Goal: Use online tool/utility: Utilize a website feature to perform a specific function

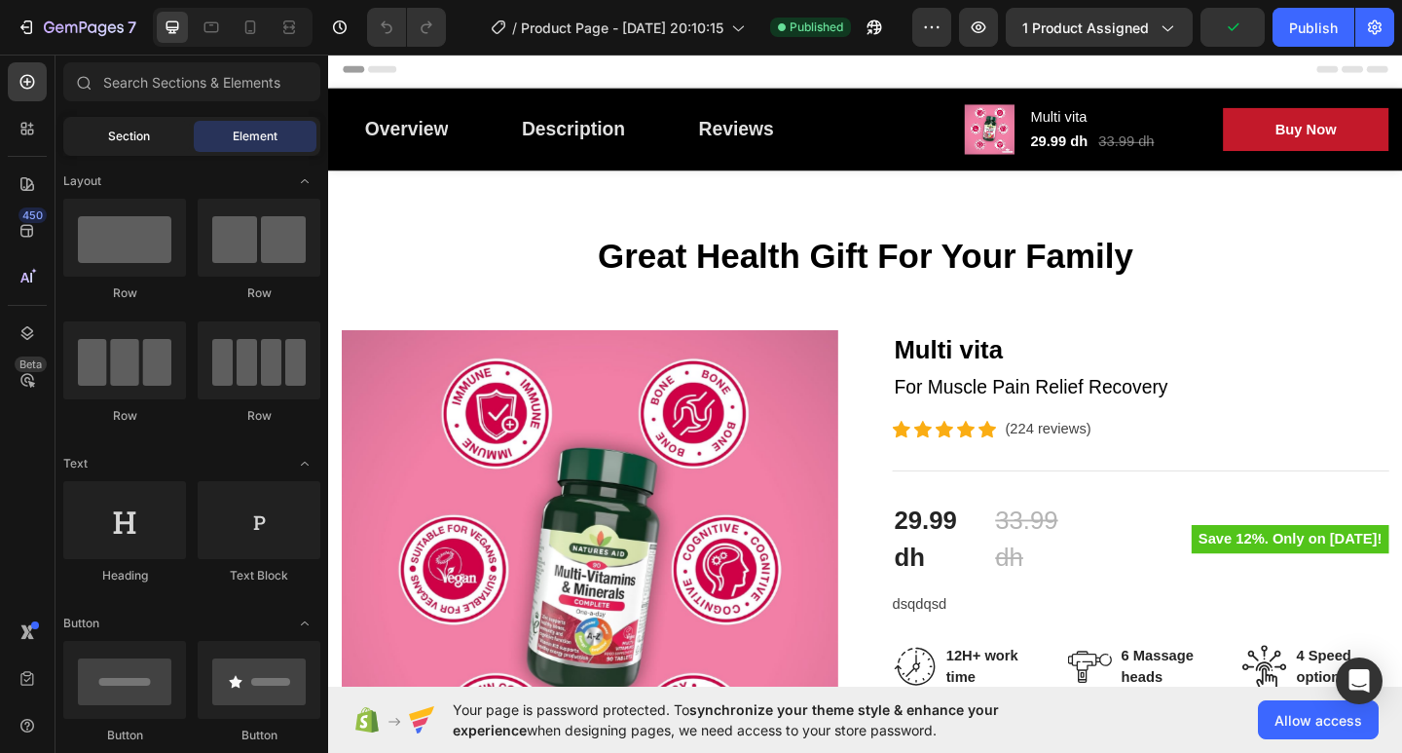
click at [120, 127] on div "Section" at bounding box center [128, 136] width 123 height 31
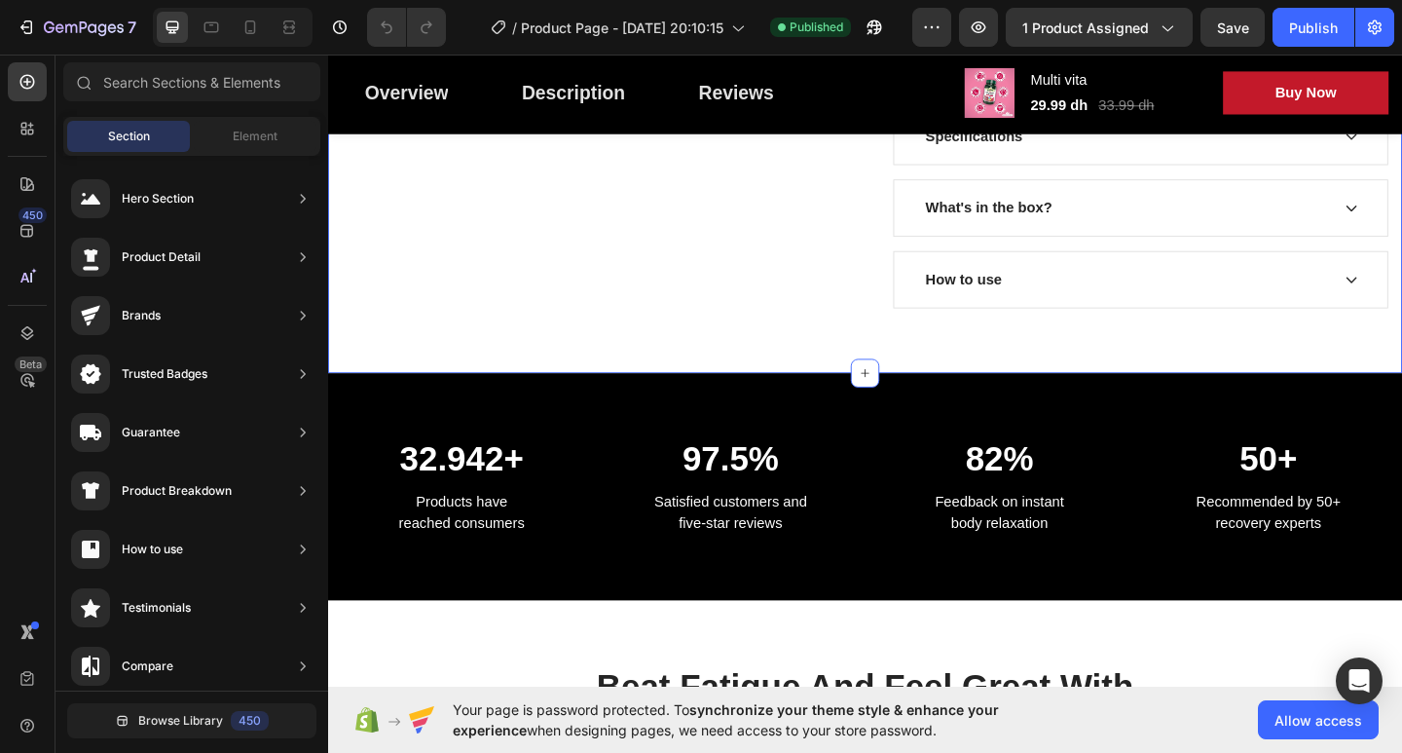
scroll to position [1364, 0]
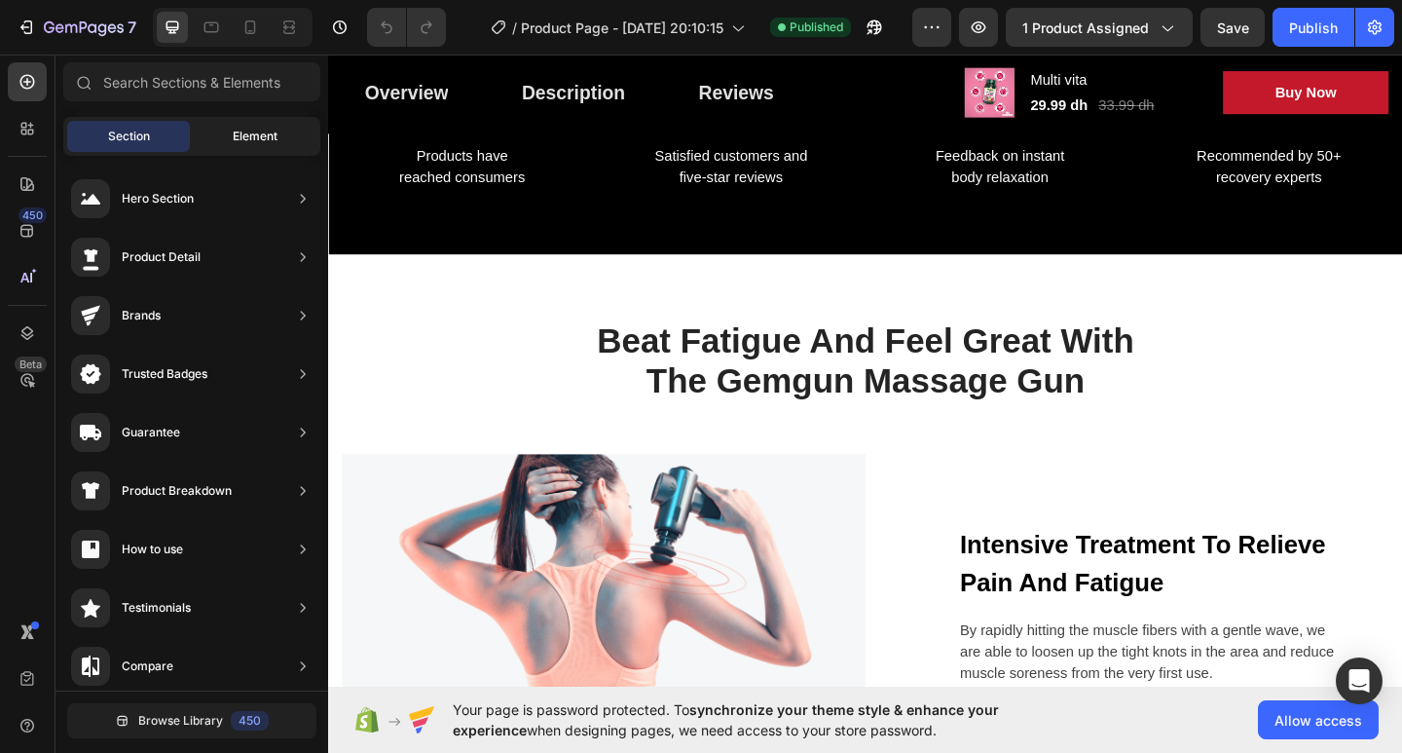
click at [260, 127] on div "Element" at bounding box center [255, 136] width 123 height 31
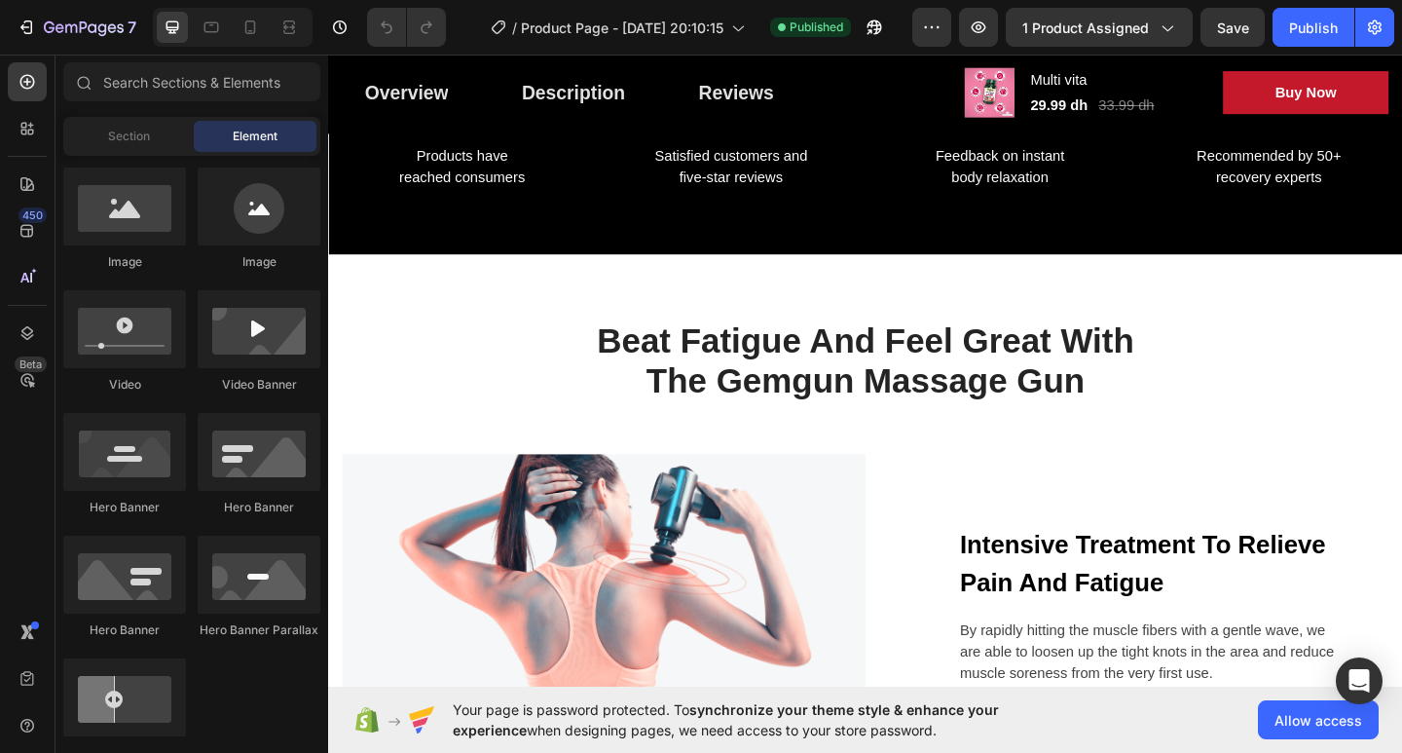
scroll to position [0, 0]
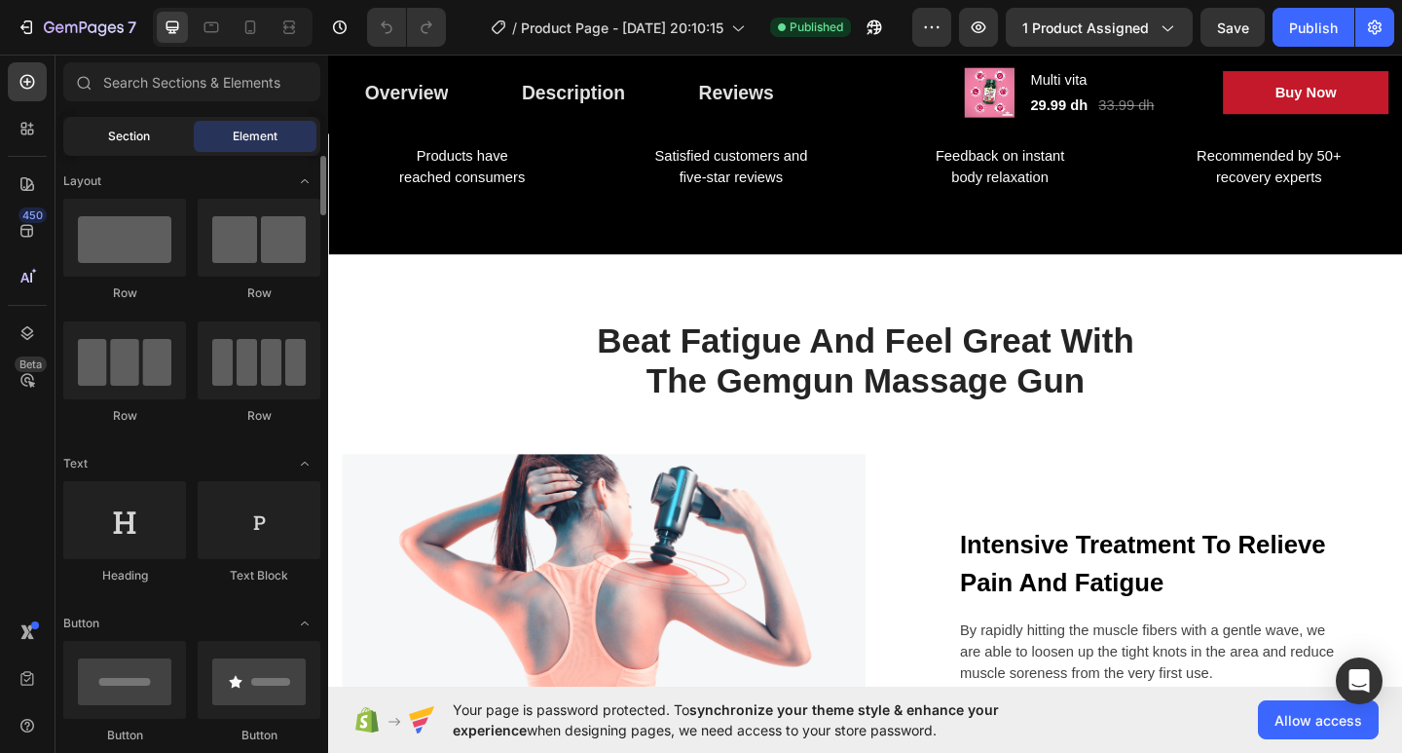
click at [152, 139] on div "Section" at bounding box center [128, 136] width 123 height 31
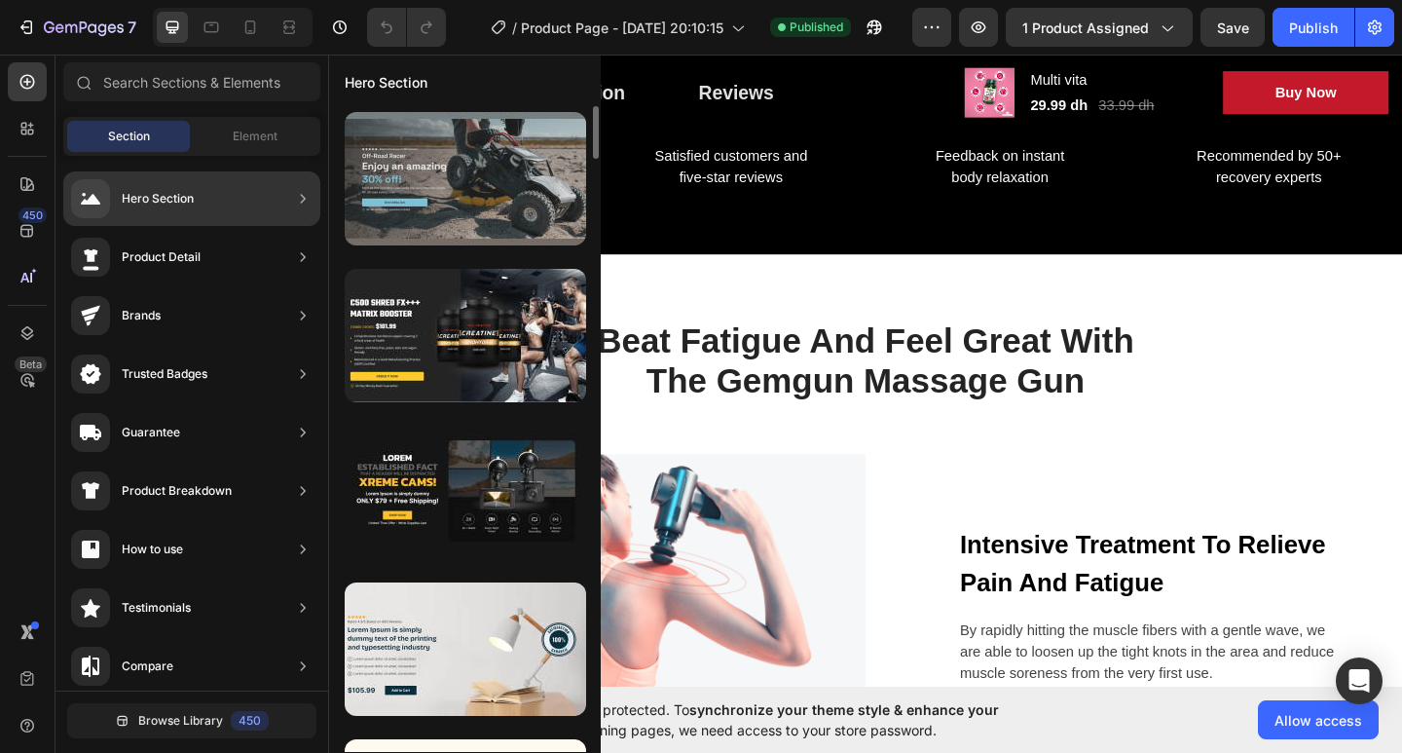
click at [531, 202] on div at bounding box center [466, 178] width 242 height 133
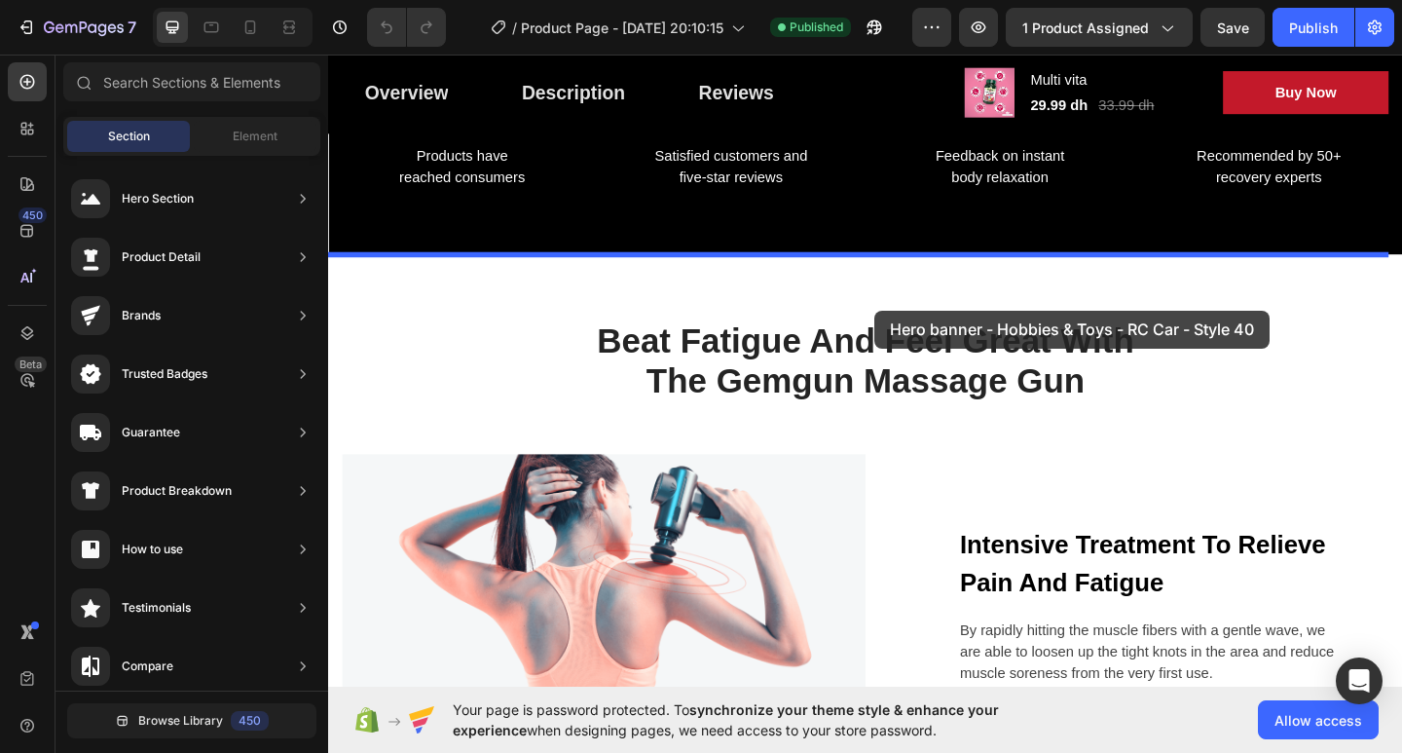
drag, startPoint x: 847, startPoint y: 265, endPoint x: 922, endPoint y: 333, distance: 101.3
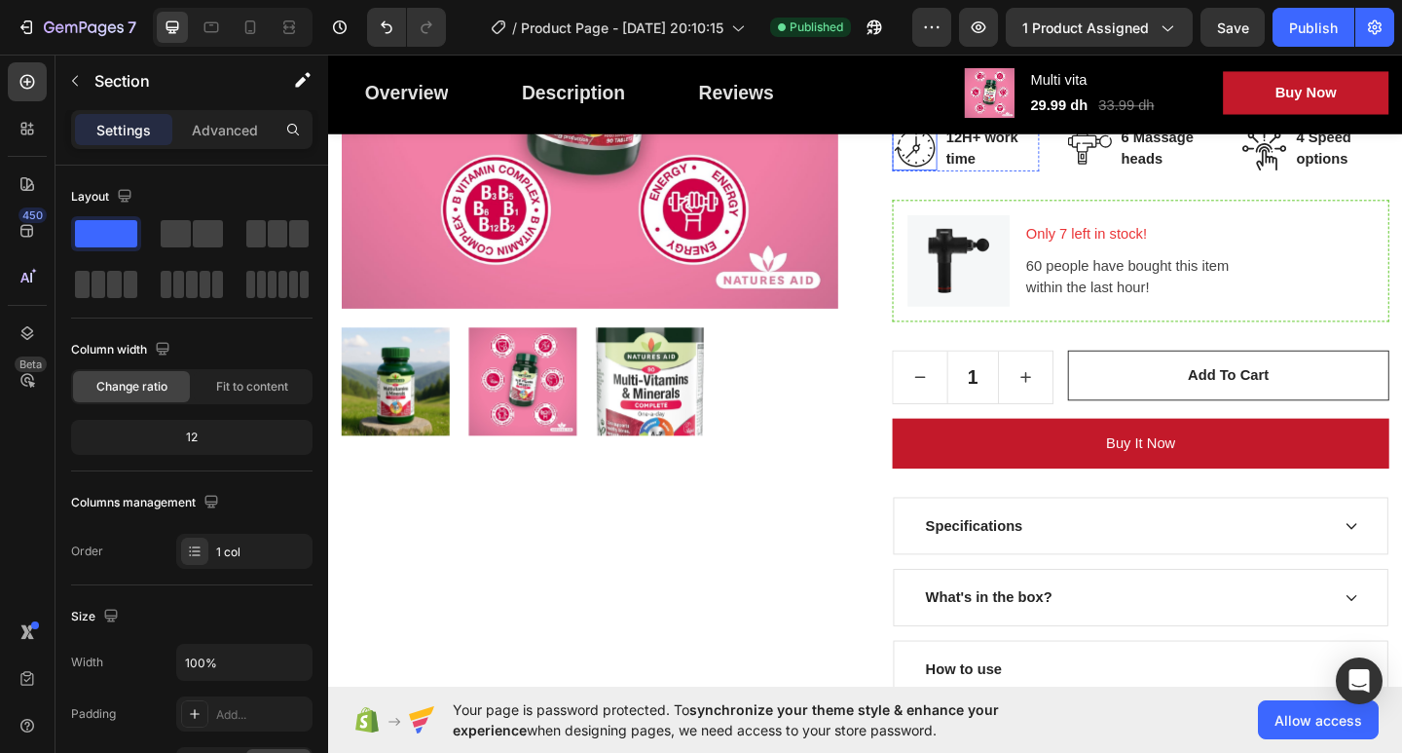
scroll to position [779, 0]
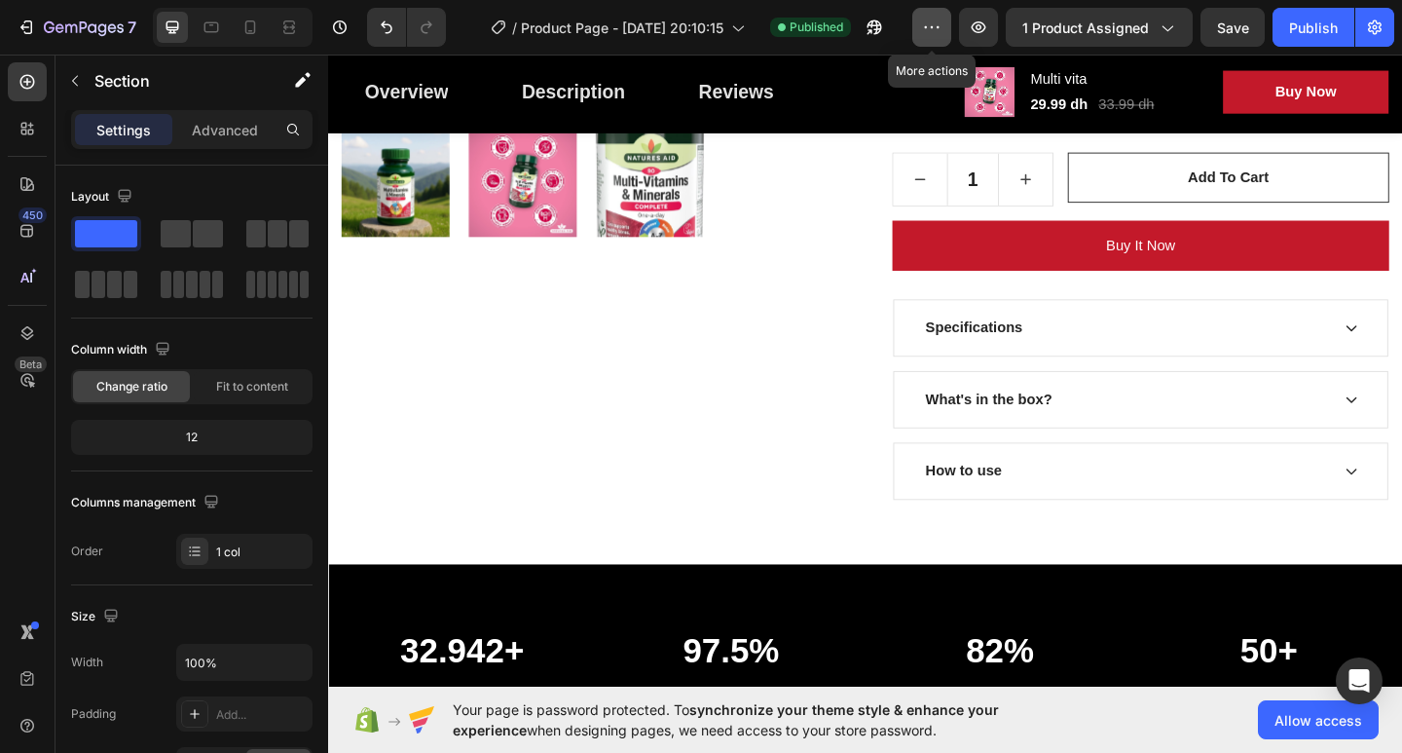
click at [941, 30] on icon "button" at bounding box center [931, 27] width 19 height 19
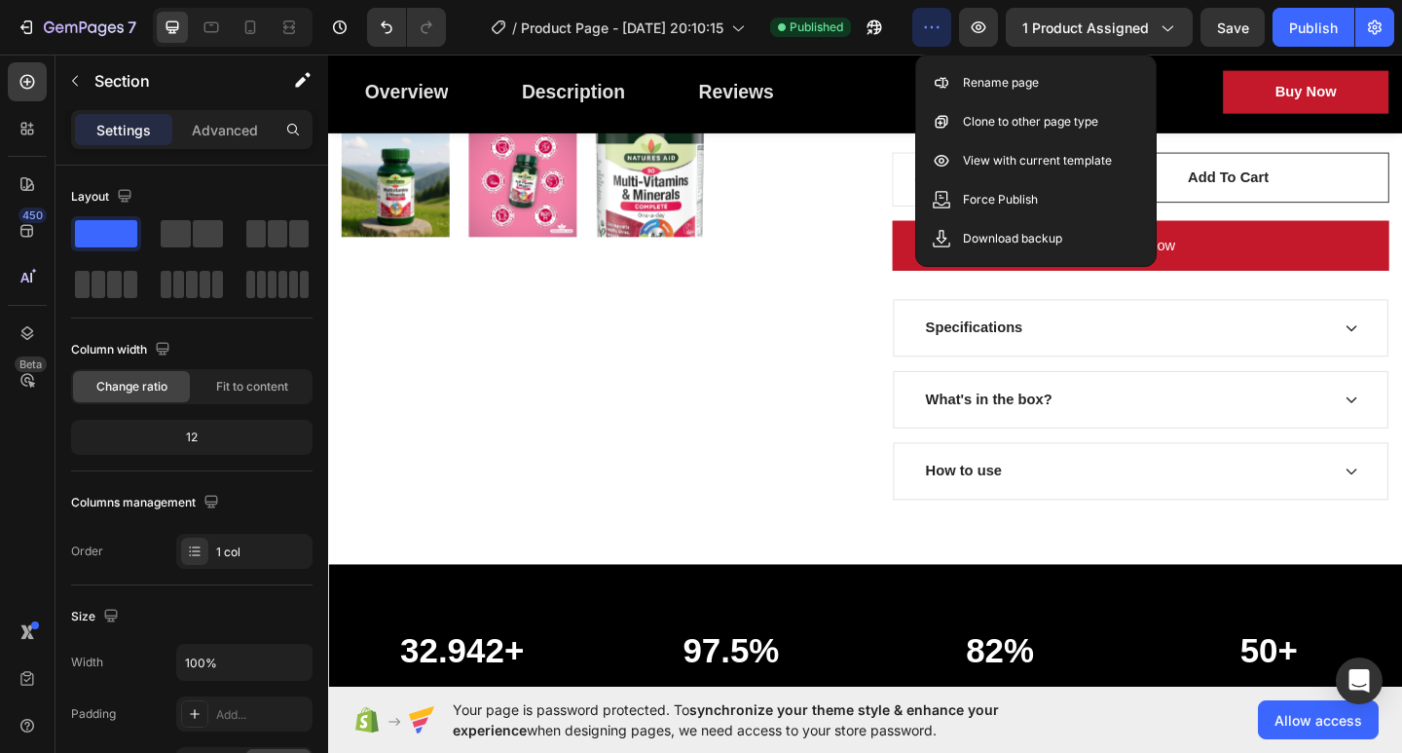
click at [941, 30] on icon "button" at bounding box center [931, 27] width 19 height 19
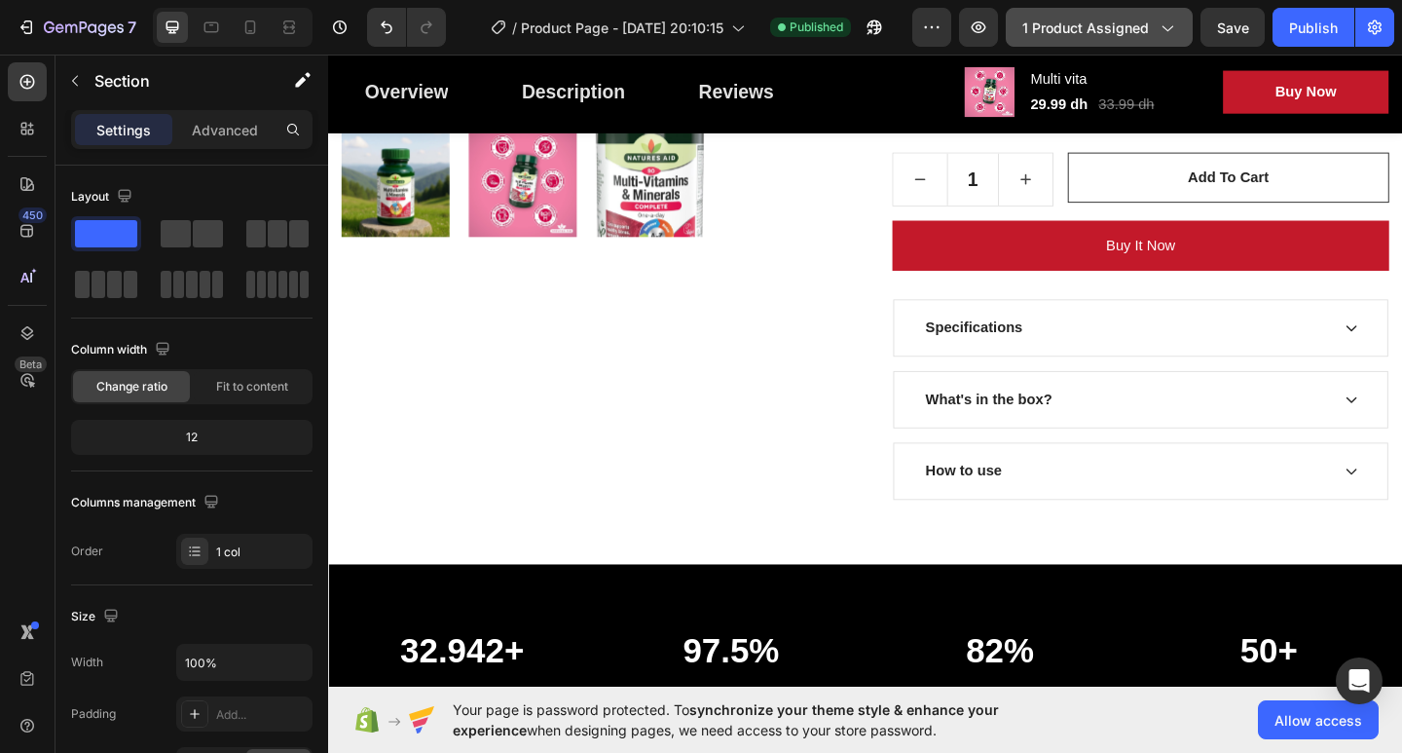
click at [1130, 30] on span "1 product assigned" at bounding box center [1086, 28] width 127 height 20
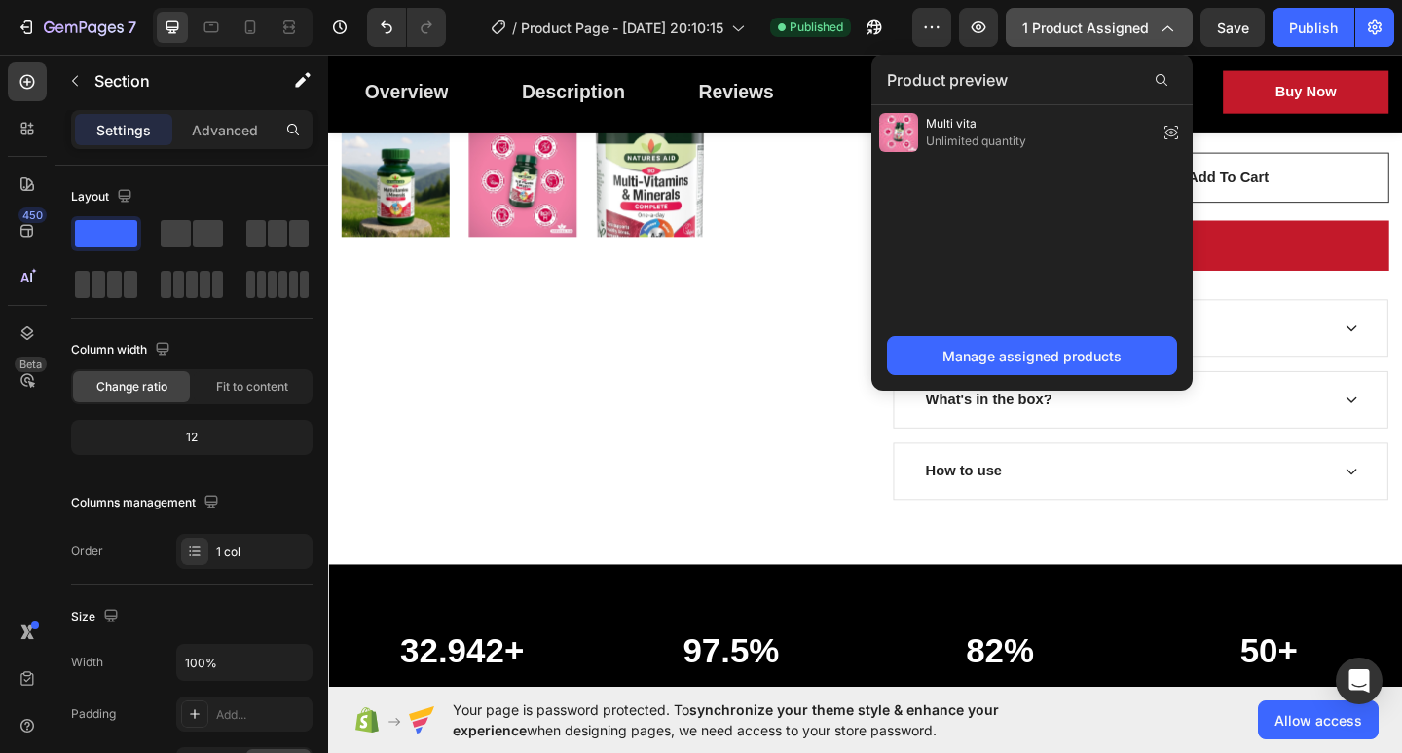
click at [1130, 30] on span "1 product assigned" at bounding box center [1086, 28] width 127 height 20
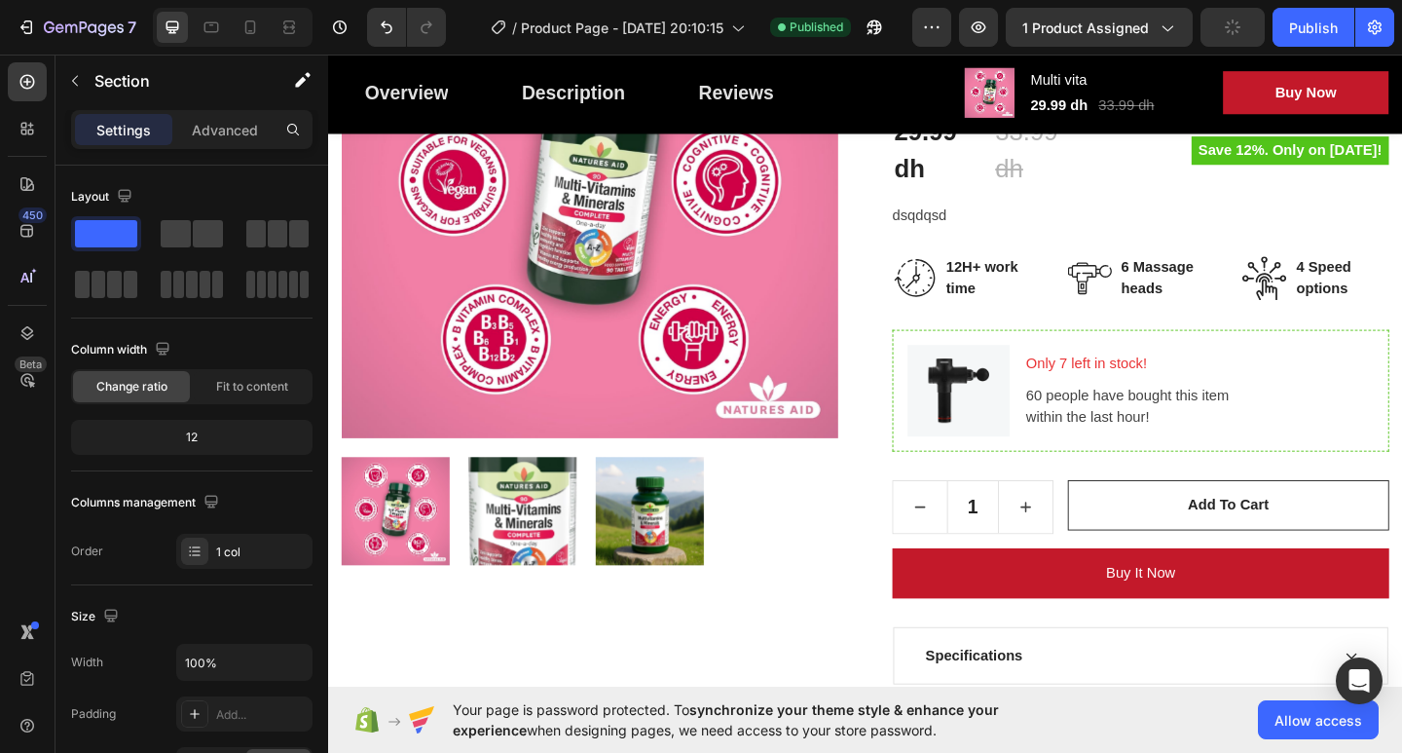
scroll to position [292, 0]
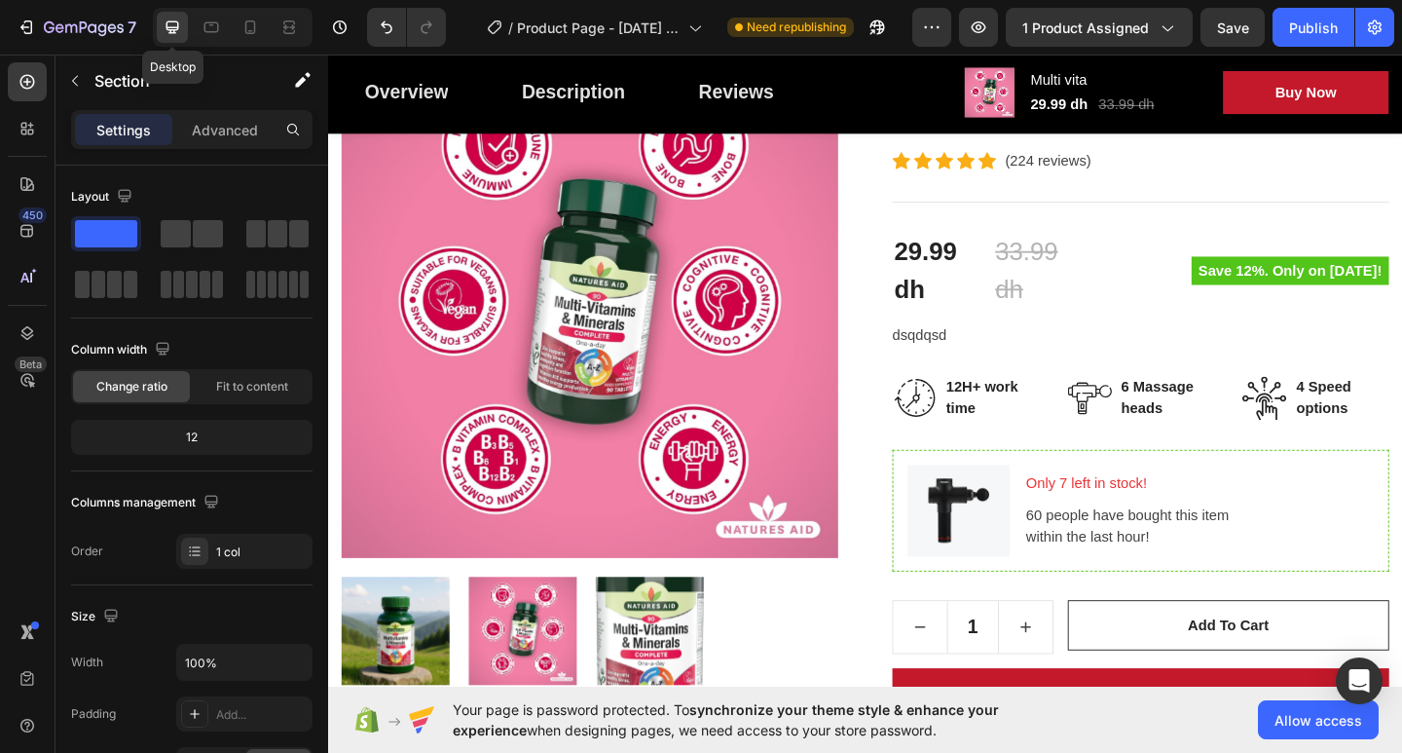
click at [172, 24] on icon at bounding box center [172, 27] width 19 height 19
click at [171, 22] on icon at bounding box center [173, 27] width 13 height 13
click at [176, 26] on icon at bounding box center [172, 27] width 19 height 19
click at [255, 26] on icon at bounding box center [250, 27] width 11 height 14
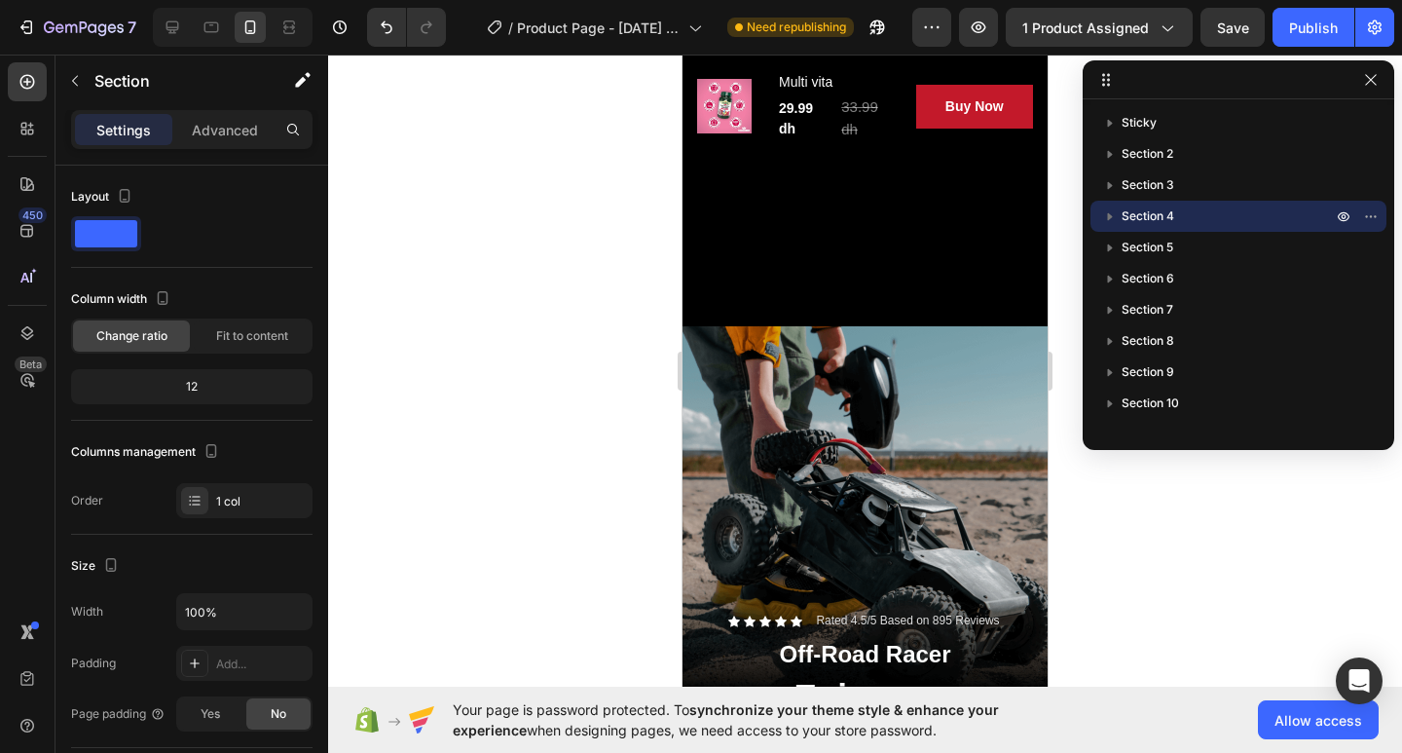
scroll to position [2730, 0]
